Goal: Contribute content

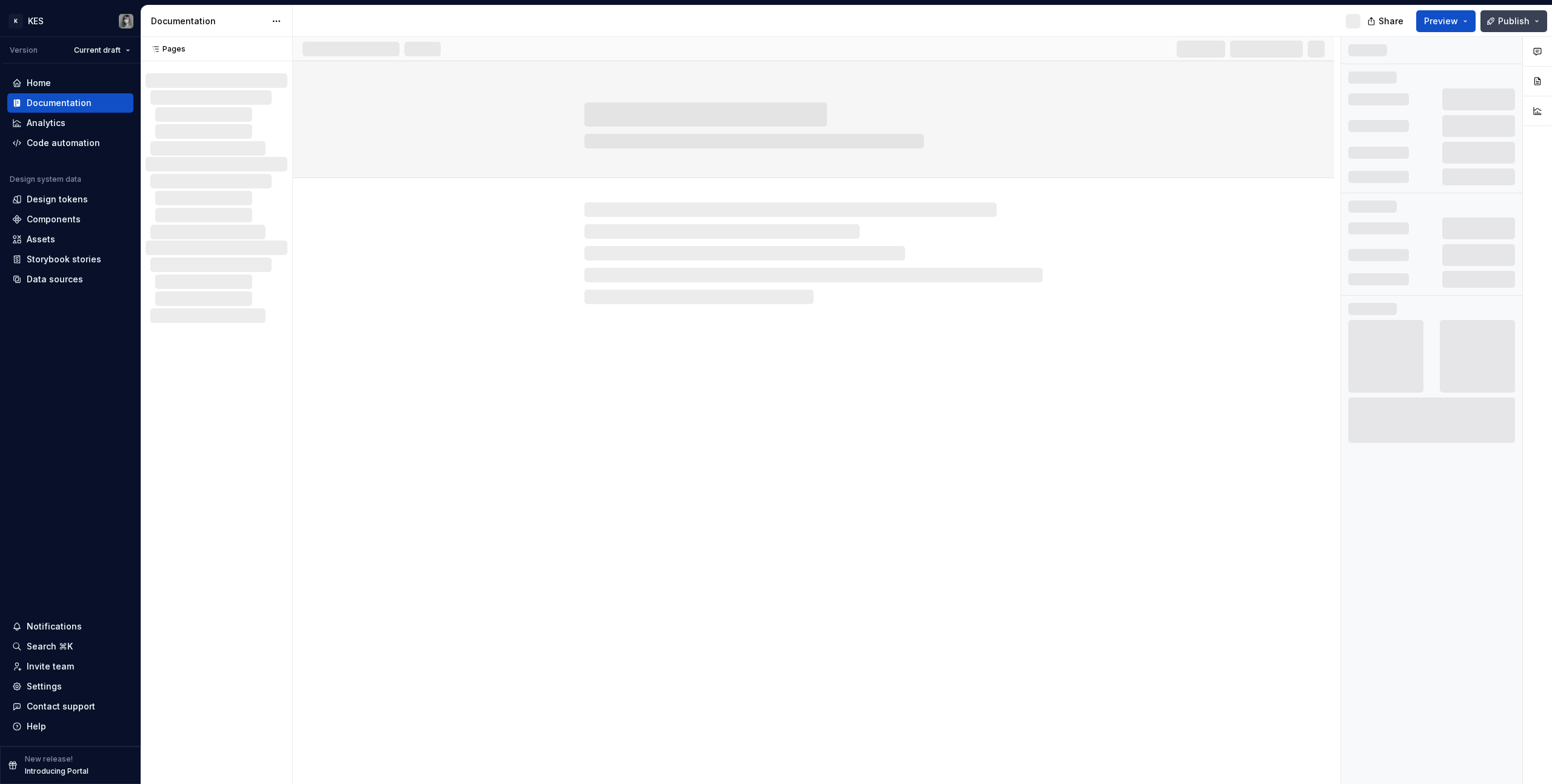
click at [1536, 26] on button "Publish" at bounding box center [1514, 21] width 67 height 22
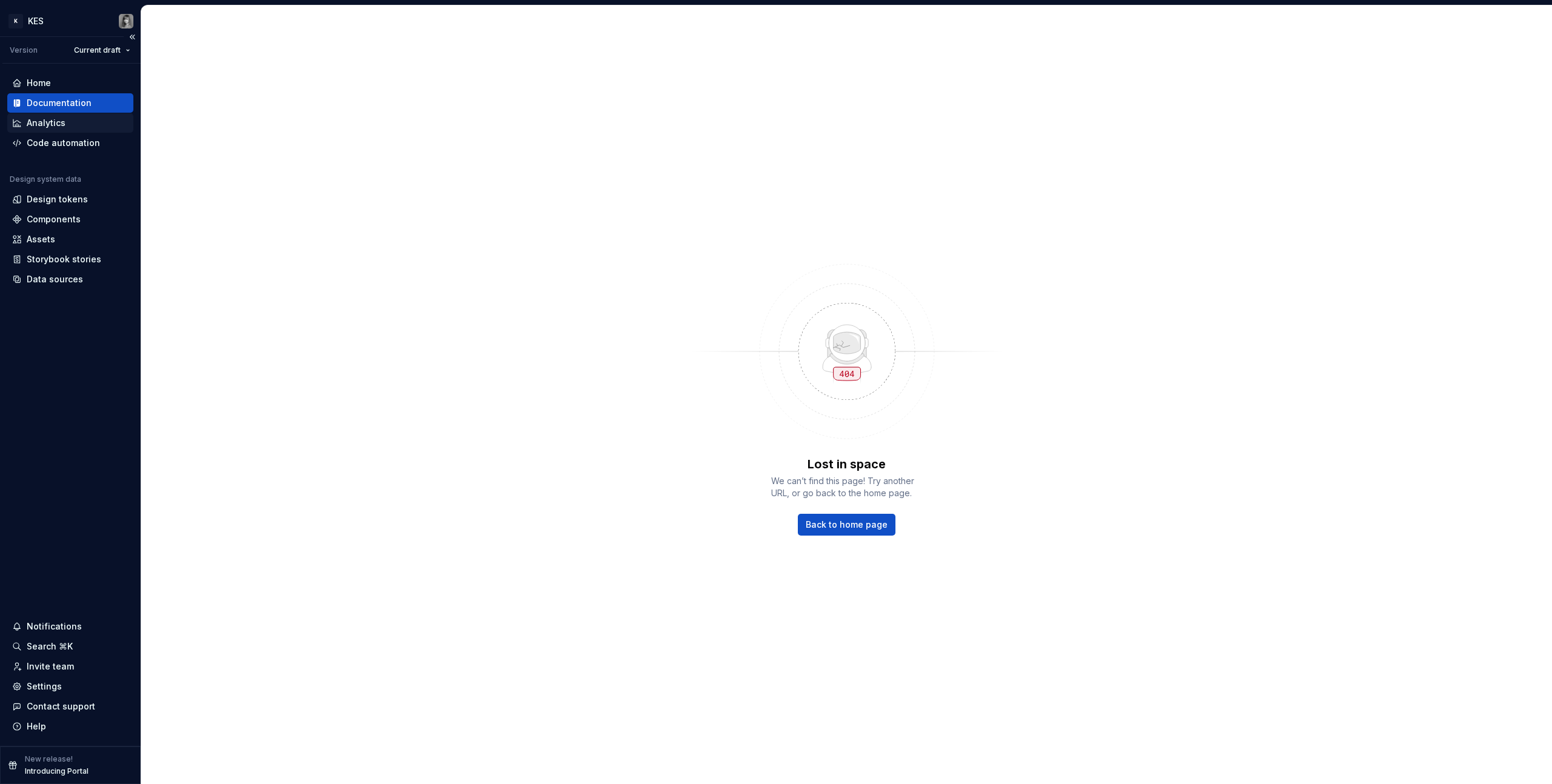
click at [43, 118] on div "Analytics" at bounding box center [45, 122] width 39 height 12
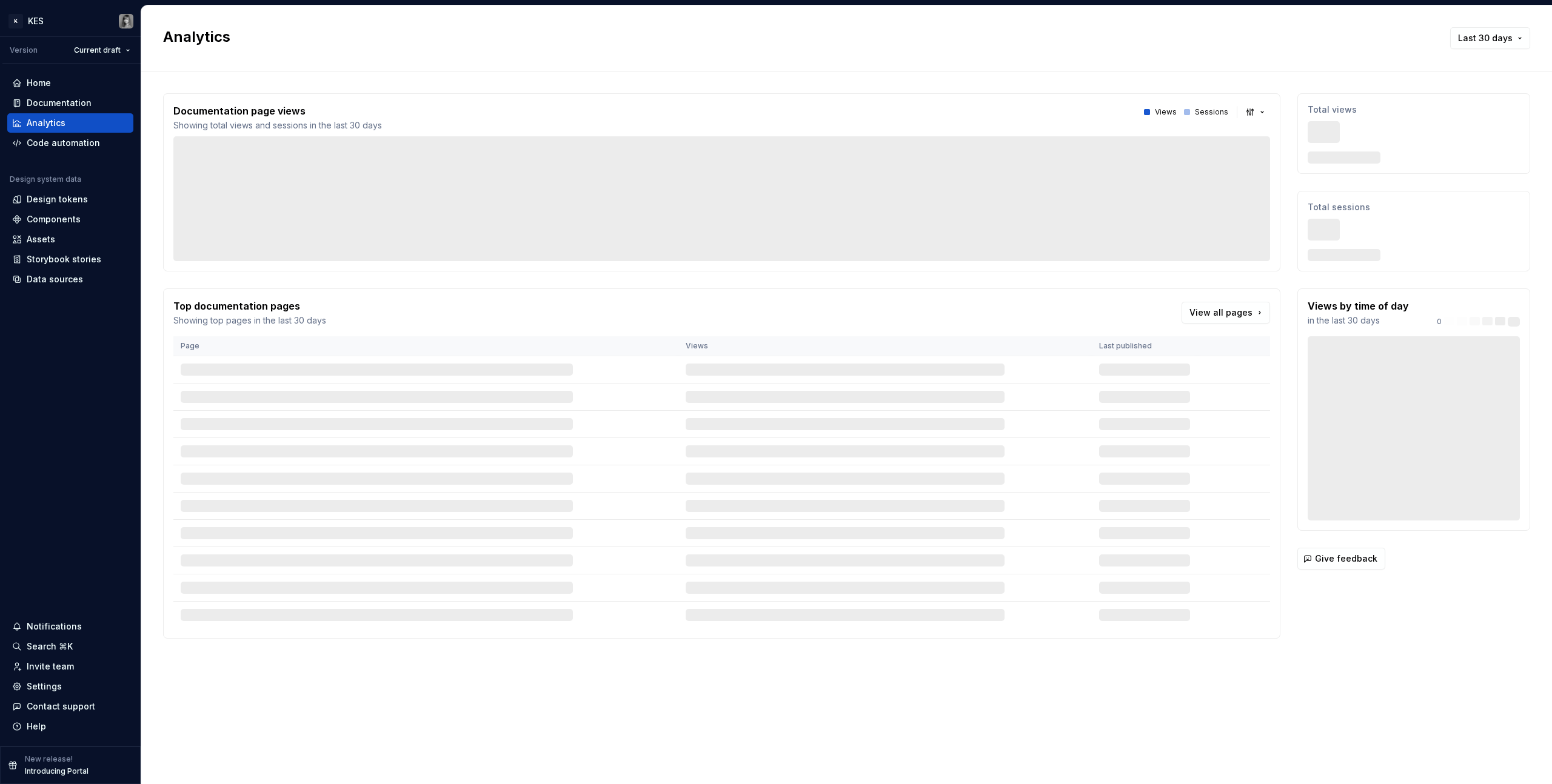
click at [65, 104] on div "Documentation" at bounding box center [59, 103] width 65 height 12
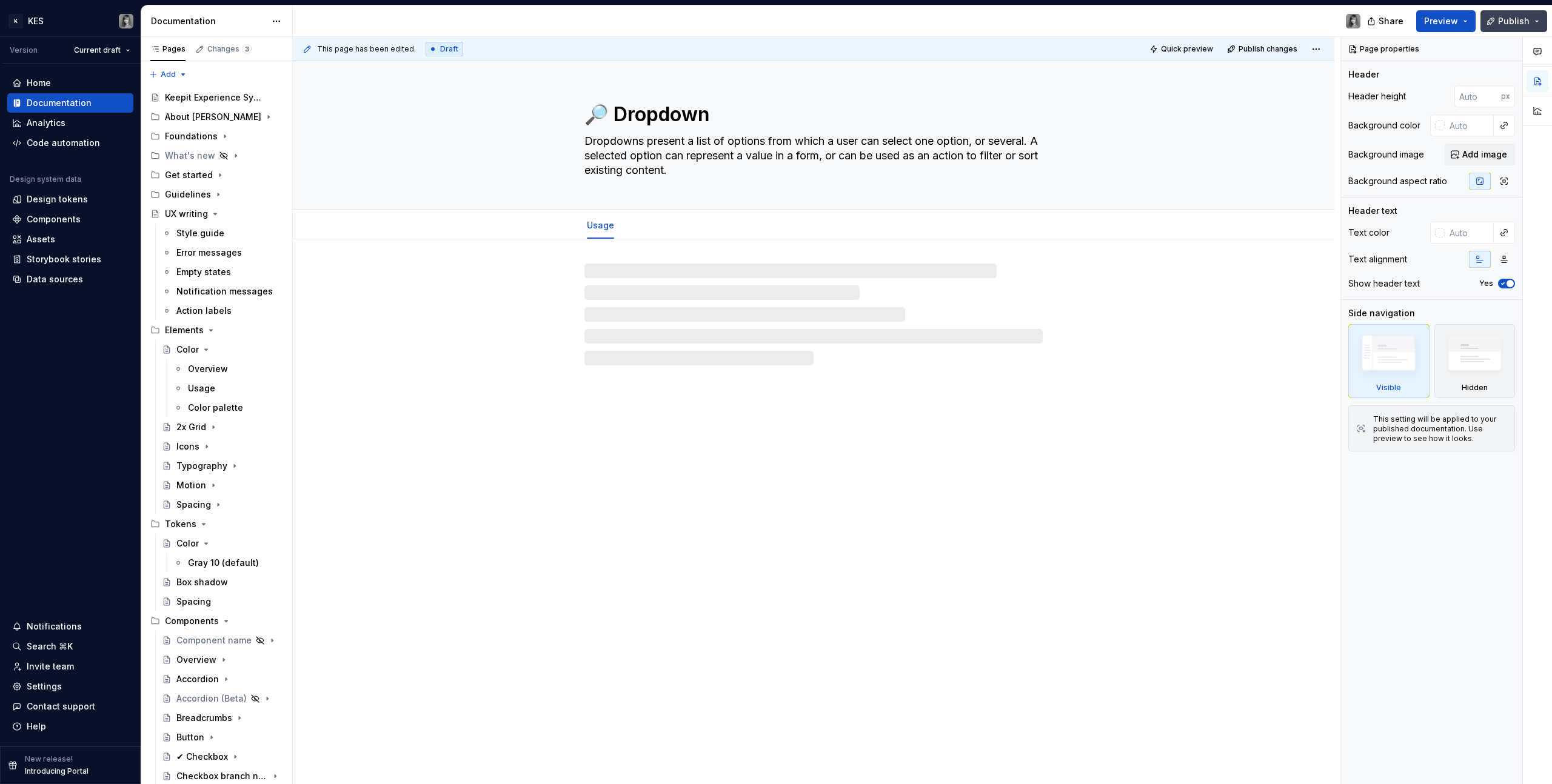
click at [1533, 21] on button "Publish" at bounding box center [1514, 21] width 67 height 22
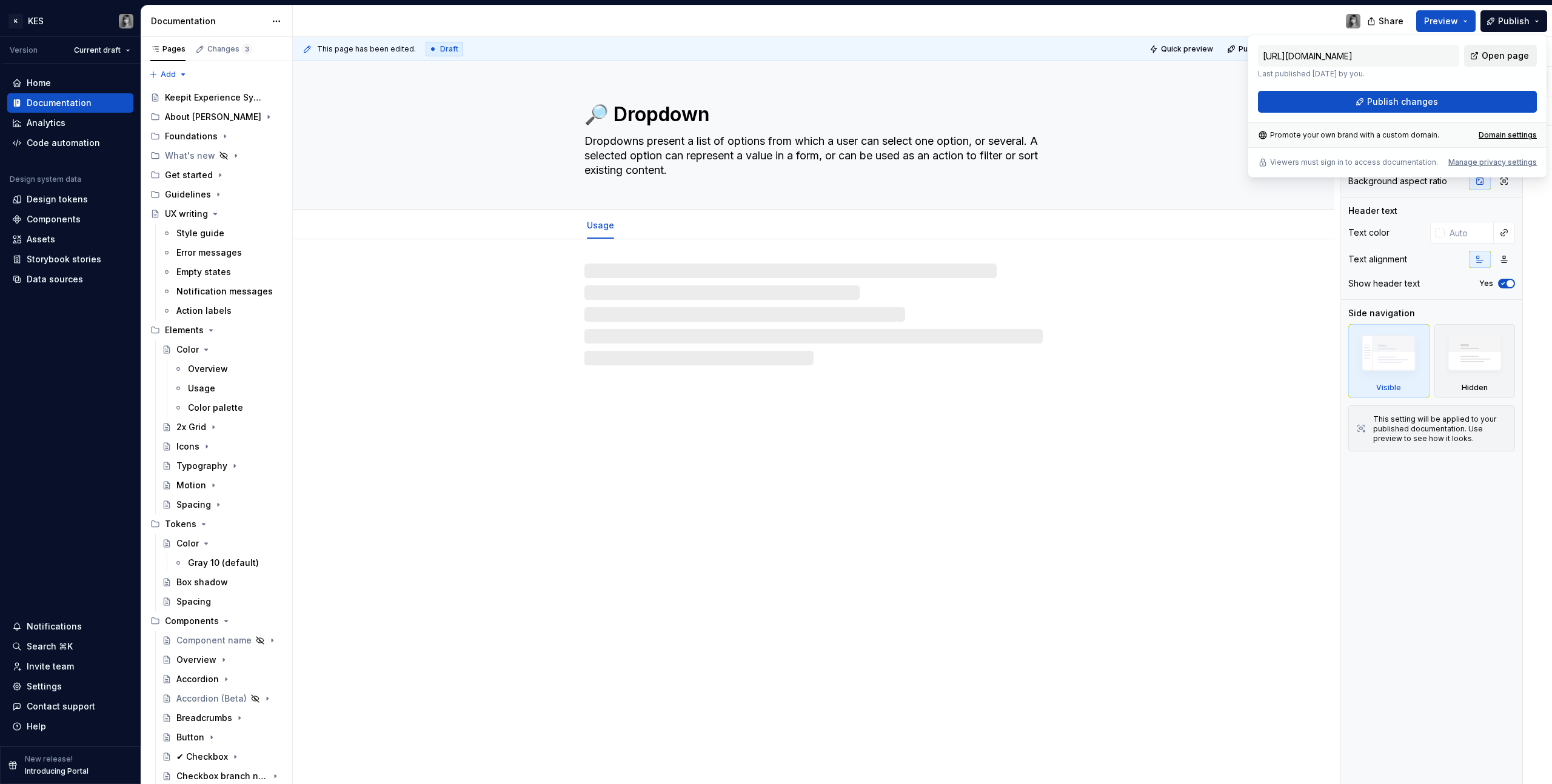
click at [1495, 58] on span "Open page" at bounding box center [1506, 55] width 47 height 12
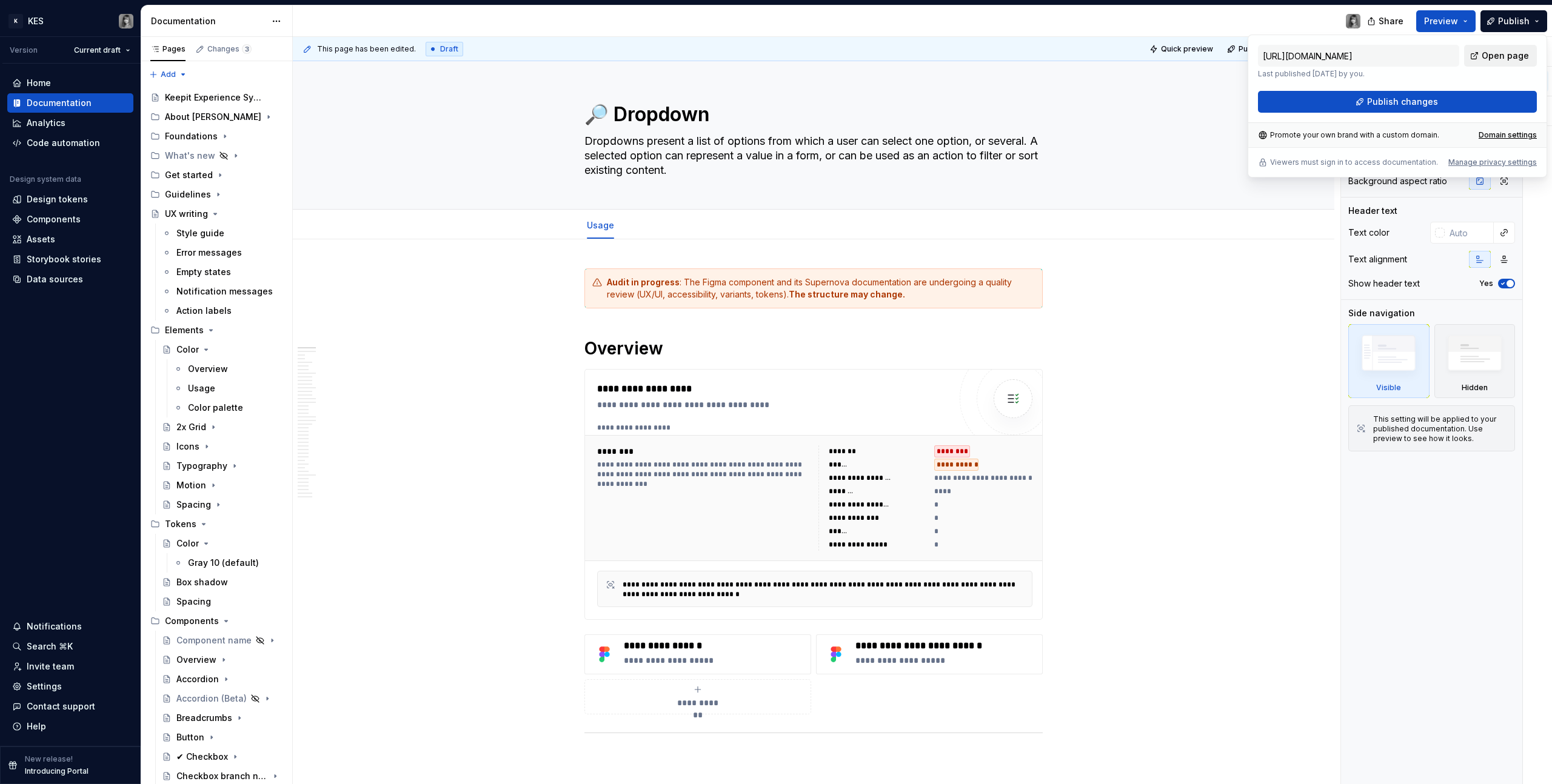
type textarea "*"
